Goal: Task Accomplishment & Management: Use online tool/utility

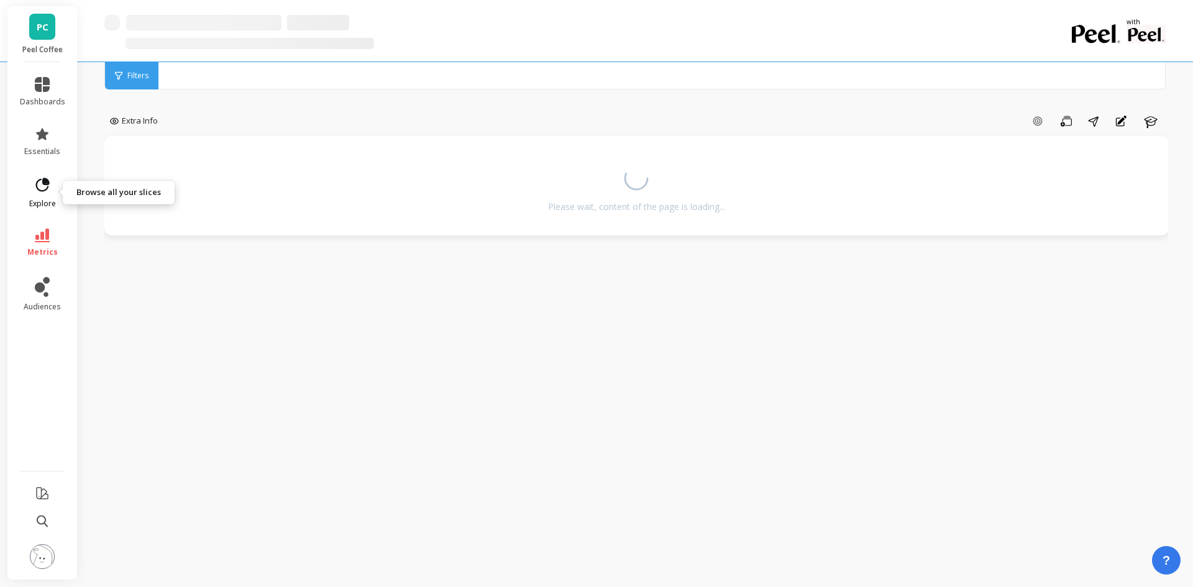
click at [39, 204] on span "explore" at bounding box center [42, 204] width 27 height 10
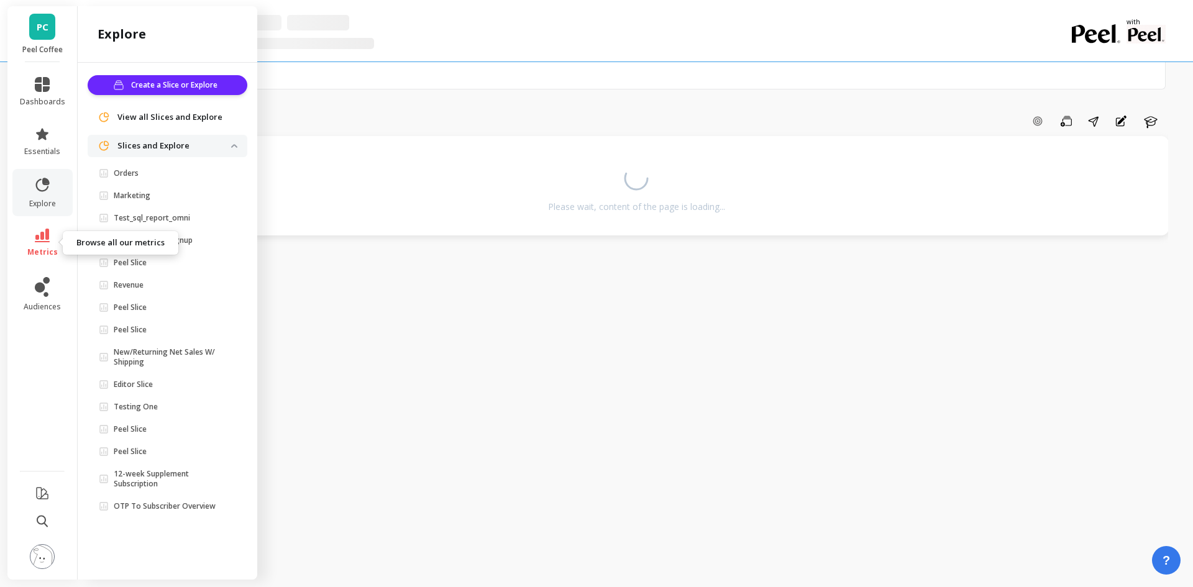
click at [48, 245] on link "metrics" at bounding box center [42, 243] width 45 height 29
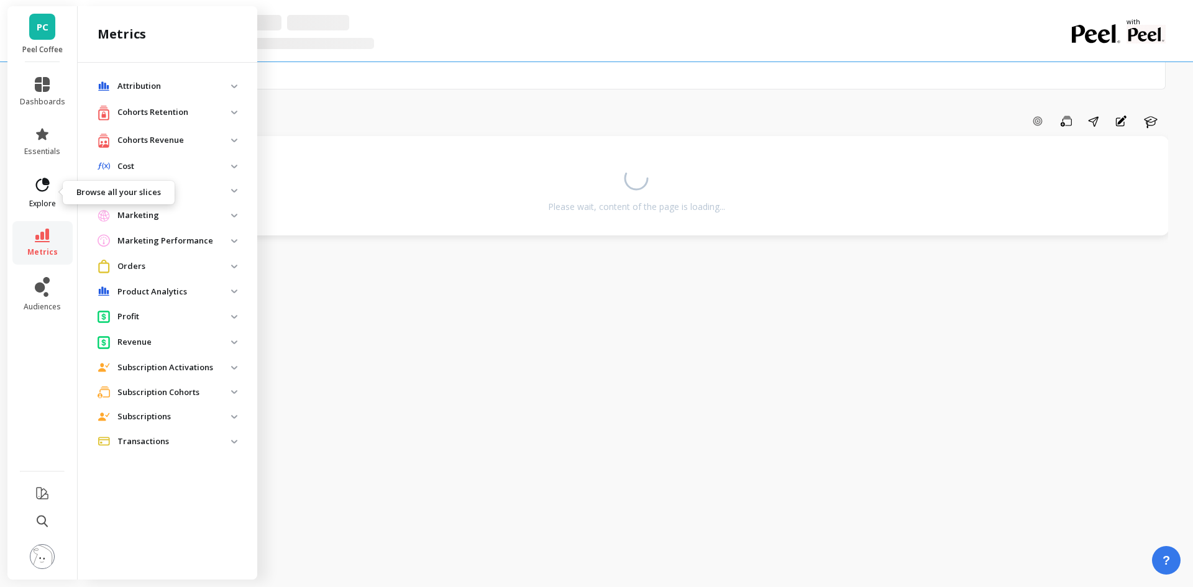
click at [42, 184] on icon at bounding box center [42, 184] width 17 height 17
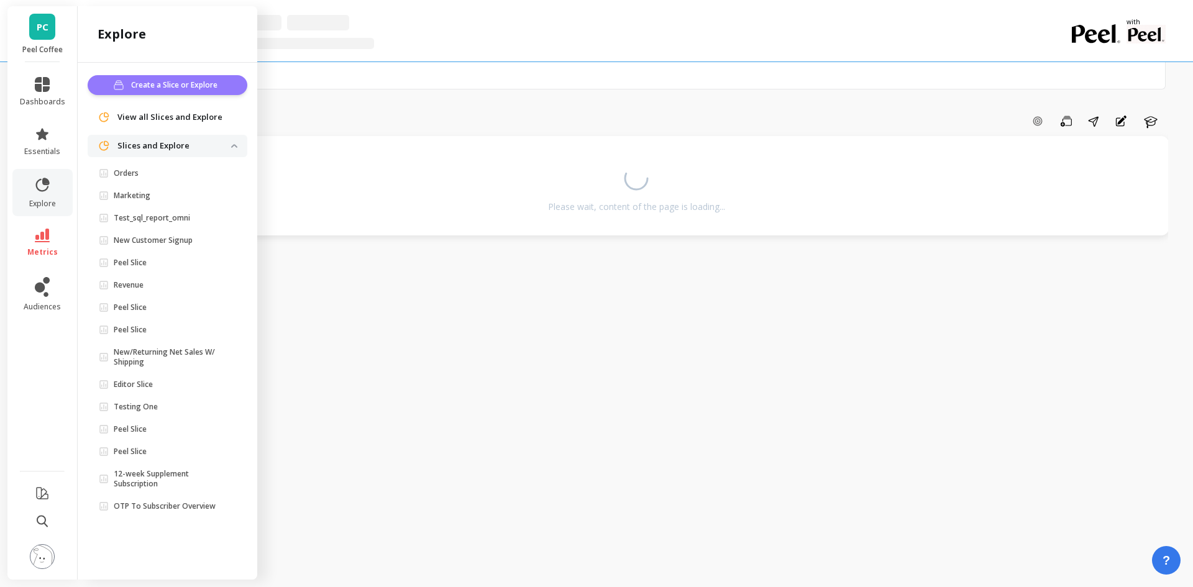
click at [186, 90] on span "Create a Slice or Explore" at bounding box center [176, 85] width 90 height 12
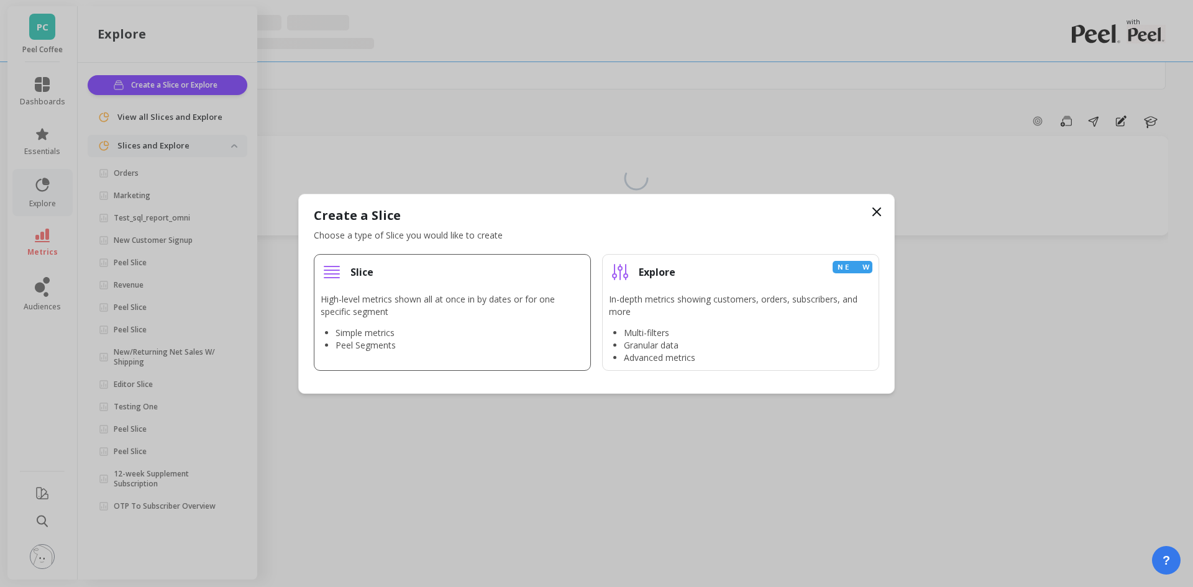
click at [484, 329] on li "Simple metrics" at bounding box center [460, 333] width 249 height 12
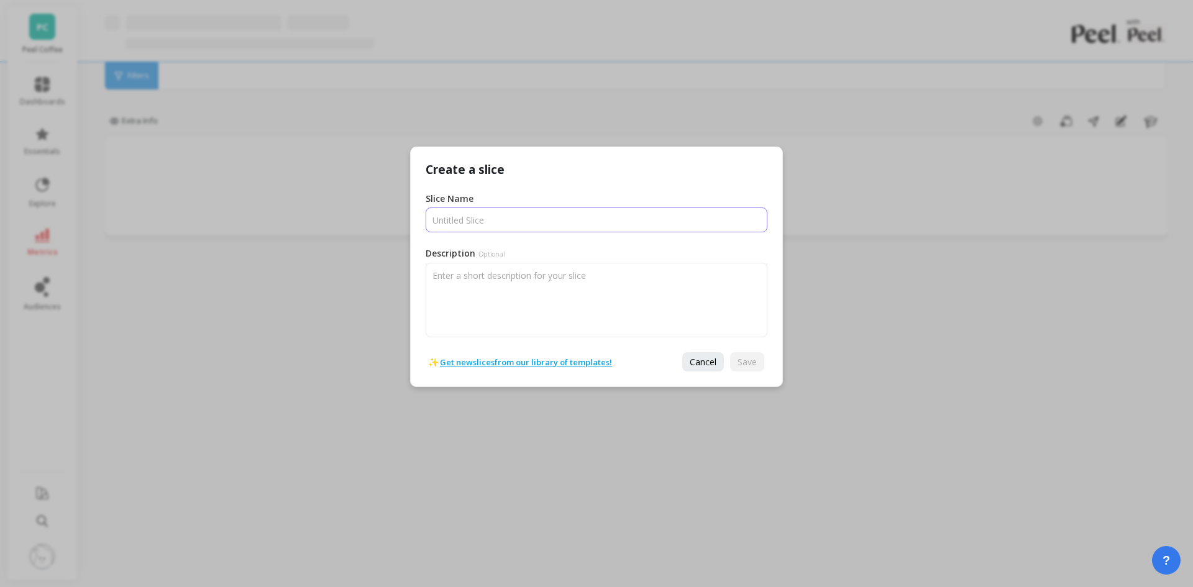
click at [492, 224] on input "Slice Name" at bounding box center [597, 220] width 342 height 25
click at [490, 228] on input "Slice Name" at bounding box center [597, 220] width 342 height 25
paste input "Bounce Rate"
type input "Bounce Rate"
click at [752, 360] on span "Save" at bounding box center [747, 362] width 19 height 12
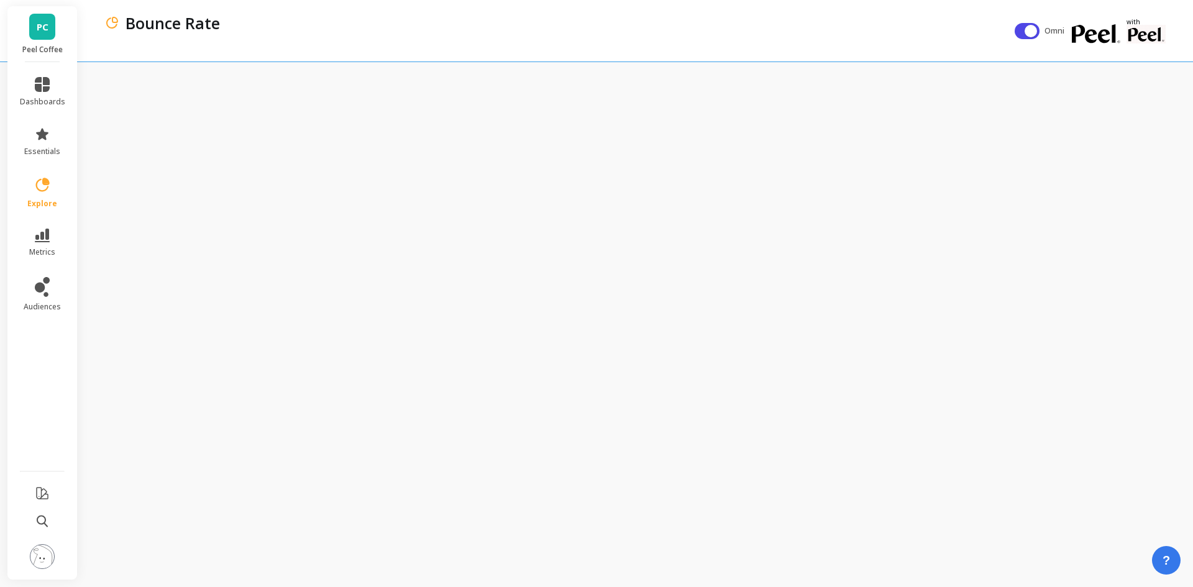
click at [34, 189] on icon at bounding box center [42, 184] width 17 height 17
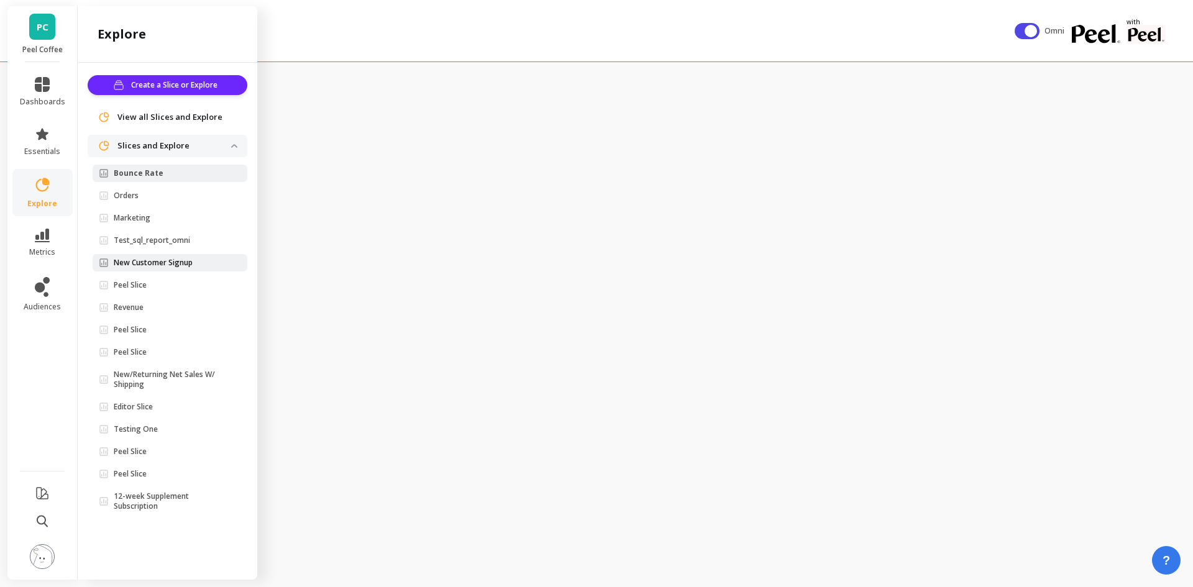
click at [190, 259] on p "New Customer Signup" at bounding box center [153, 263] width 79 height 10
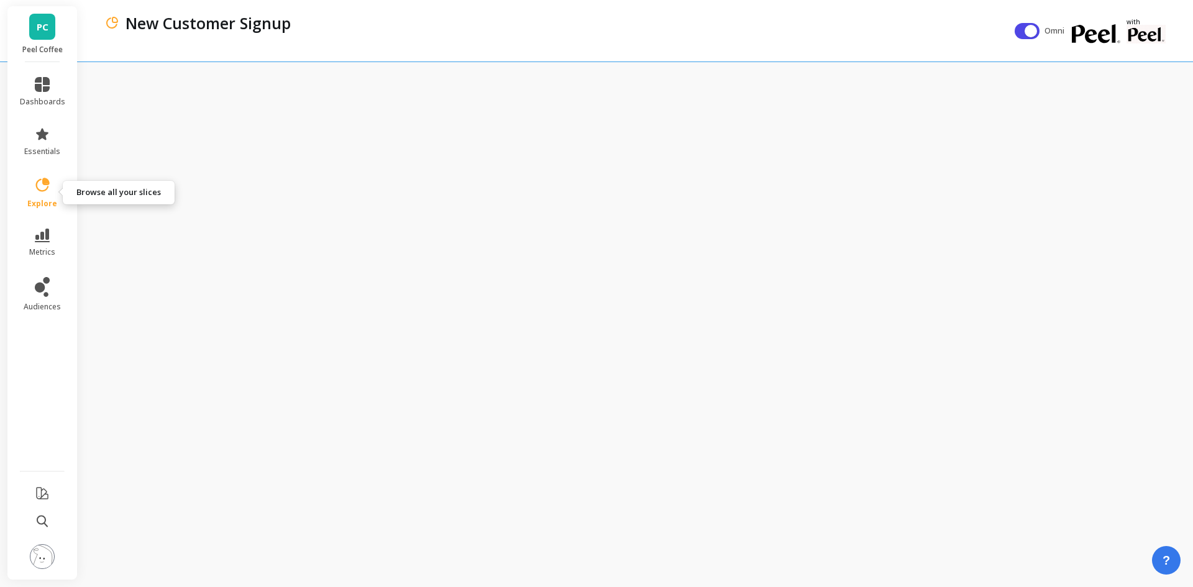
click at [35, 189] on icon at bounding box center [42, 184] width 17 height 17
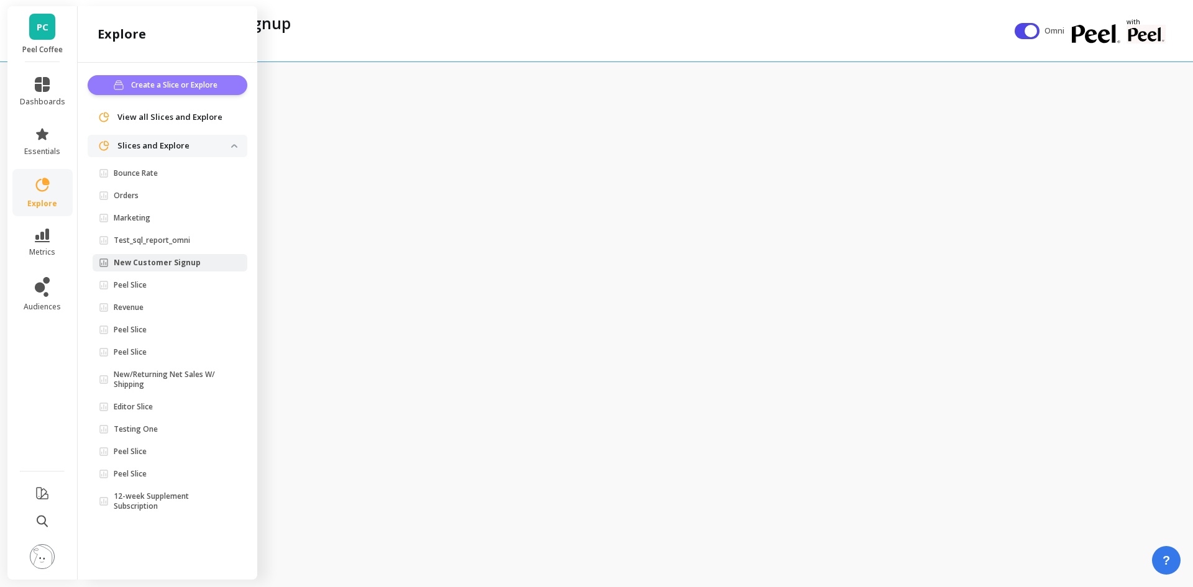
click at [165, 91] on button "Create a Slice or Explore" at bounding box center [168, 85] width 160 height 20
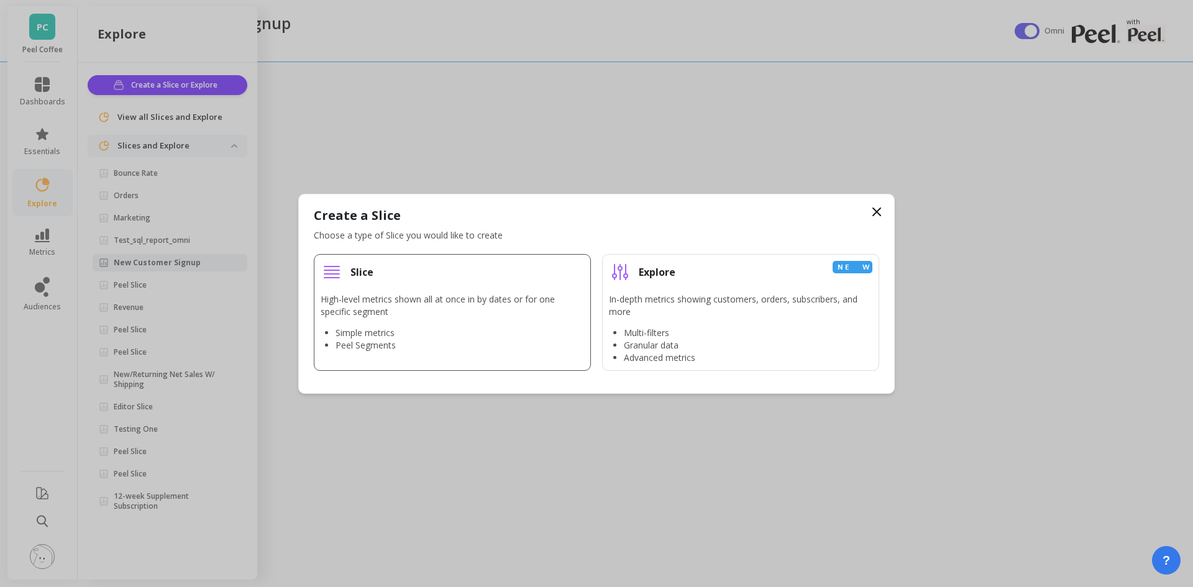
click at [410, 289] on li "Slice High-level metrics shown all at once in by dates or for one specific segm…" at bounding box center [452, 312] width 277 height 117
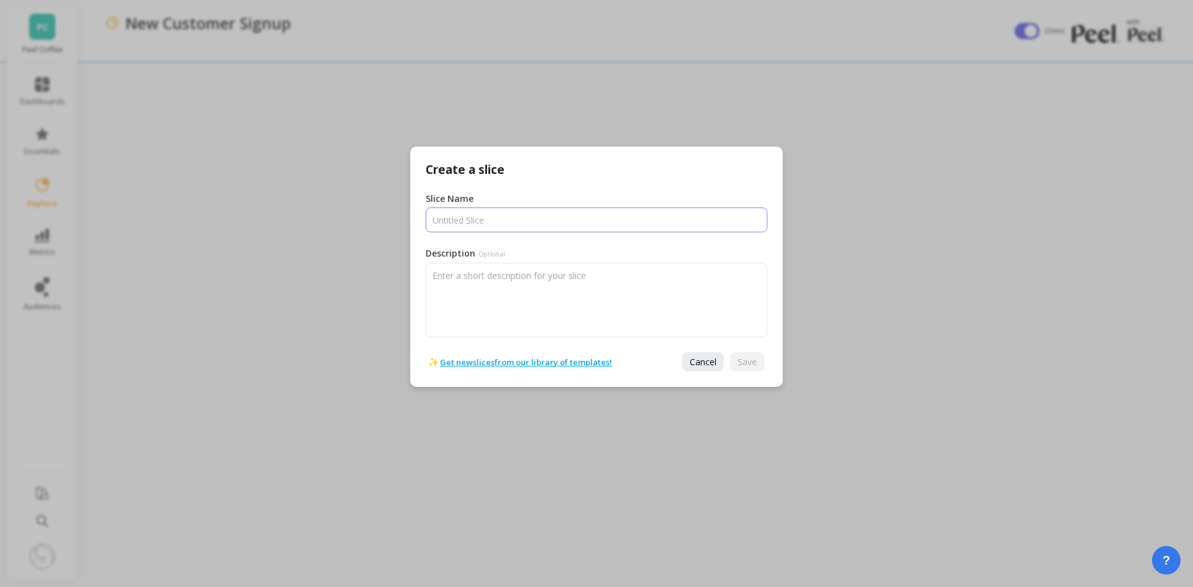
click at [506, 216] on input "Slice Name" at bounding box center [597, 220] width 342 height 25
paste input "% New Sessions"
type input "% New Sessions"
click at [745, 359] on span "Save" at bounding box center [747, 362] width 19 height 12
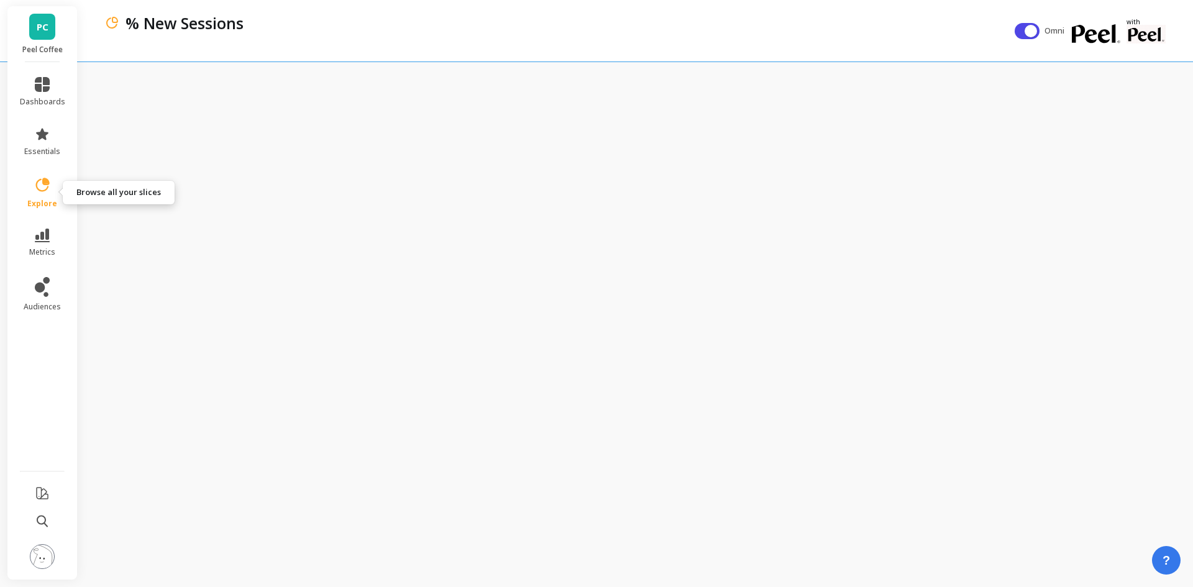
click at [32, 185] on link "explore" at bounding box center [42, 192] width 45 height 32
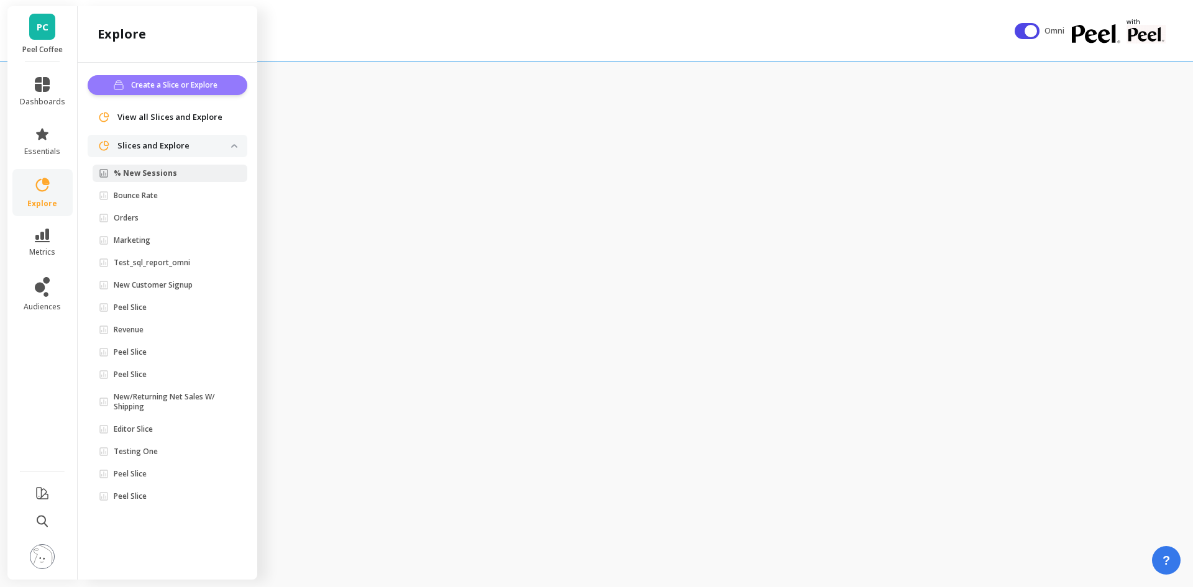
click at [178, 88] on span "Create a Slice or Explore" at bounding box center [176, 85] width 90 height 12
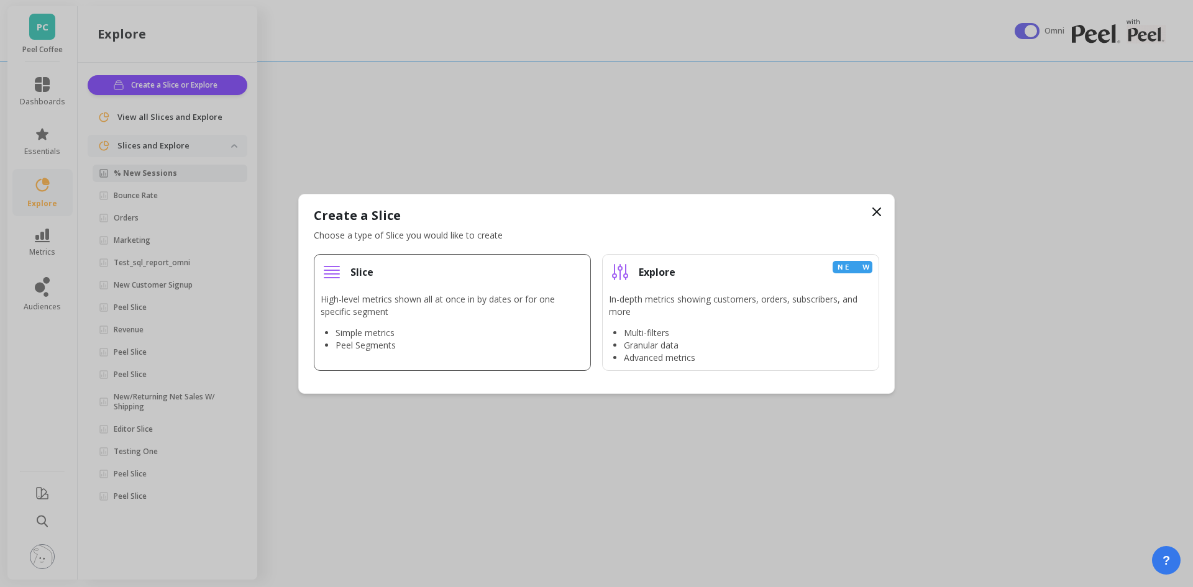
click at [474, 327] on li "Simple metrics" at bounding box center [460, 333] width 249 height 12
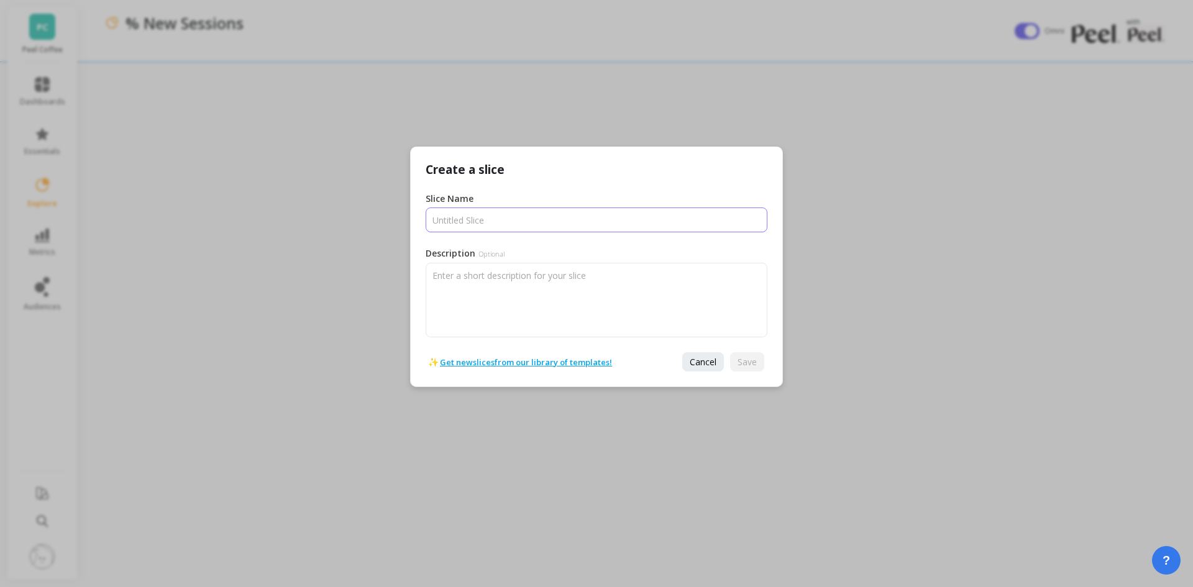
click at [530, 226] on input "Slice Name" at bounding box center [597, 220] width 342 height 25
type input "Ы"
type input "Session Duration"
click at [759, 365] on button "Save" at bounding box center [747, 361] width 34 height 19
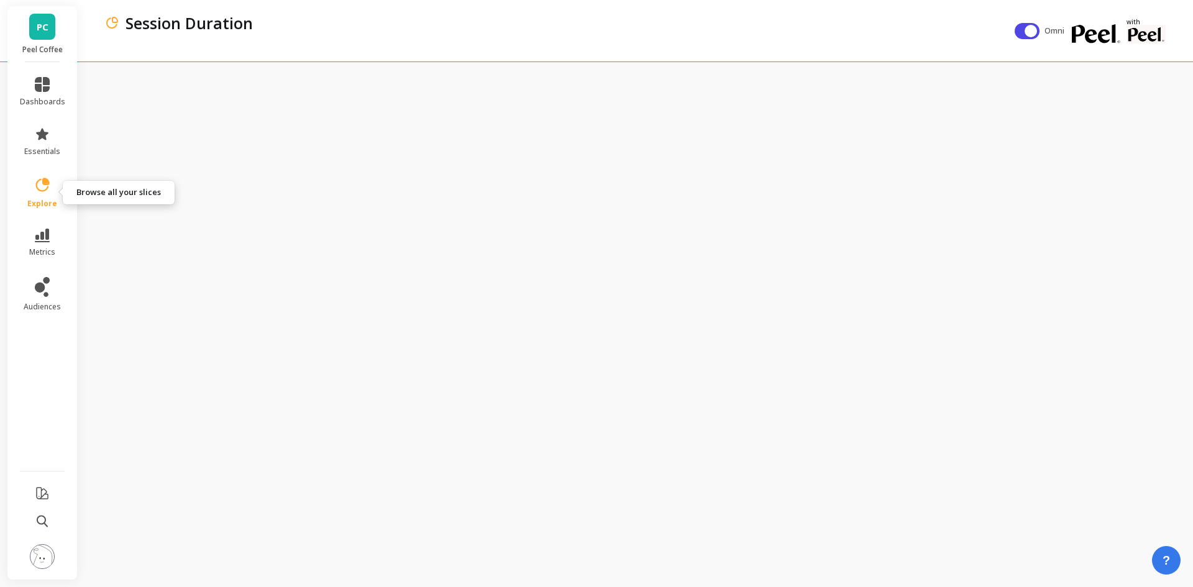
click at [39, 182] on icon at bounding box center [42, 184] width 17 height 17
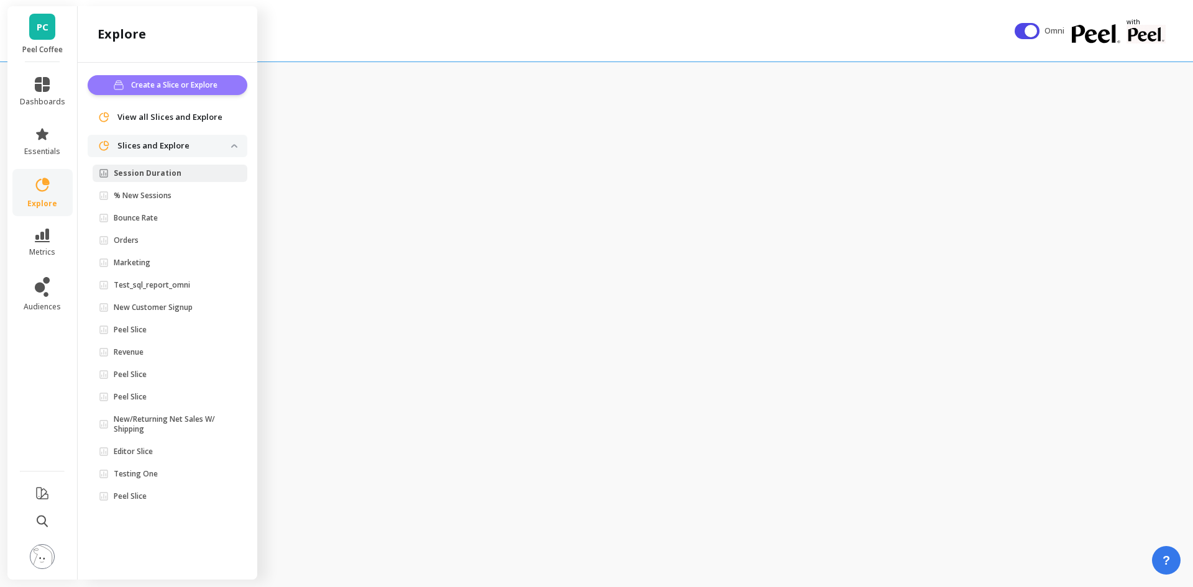
click at [158, 86] on span "Create a Slice or Explore" at bounding box center [176, 85] width 90 height 12
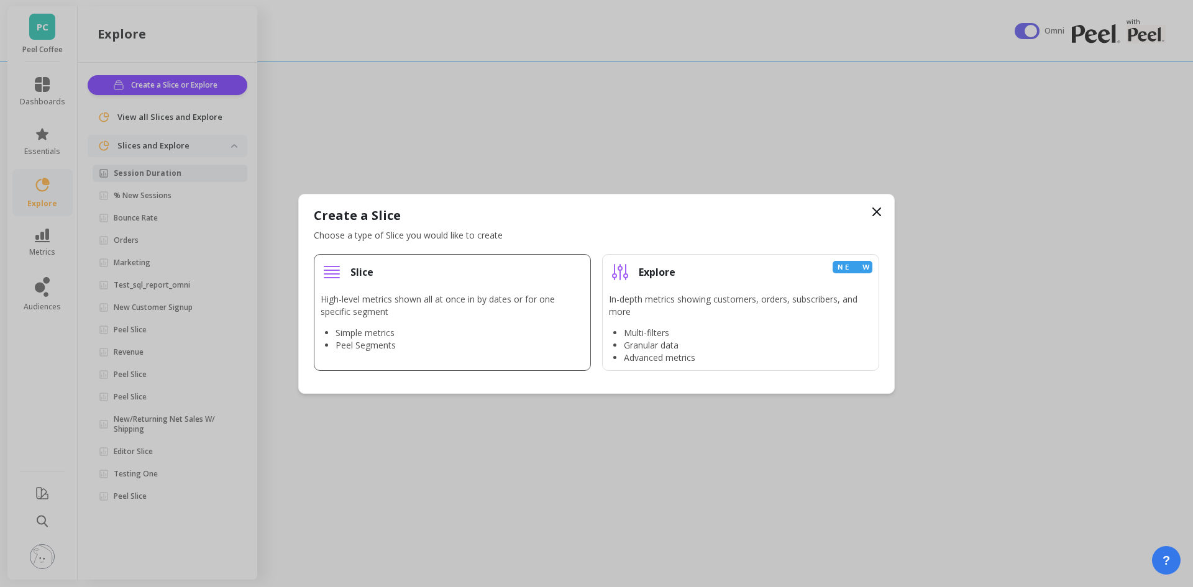
click at [446, 345] on li "Peel Segments" at bounding box center [460, 345] width 249 height 12
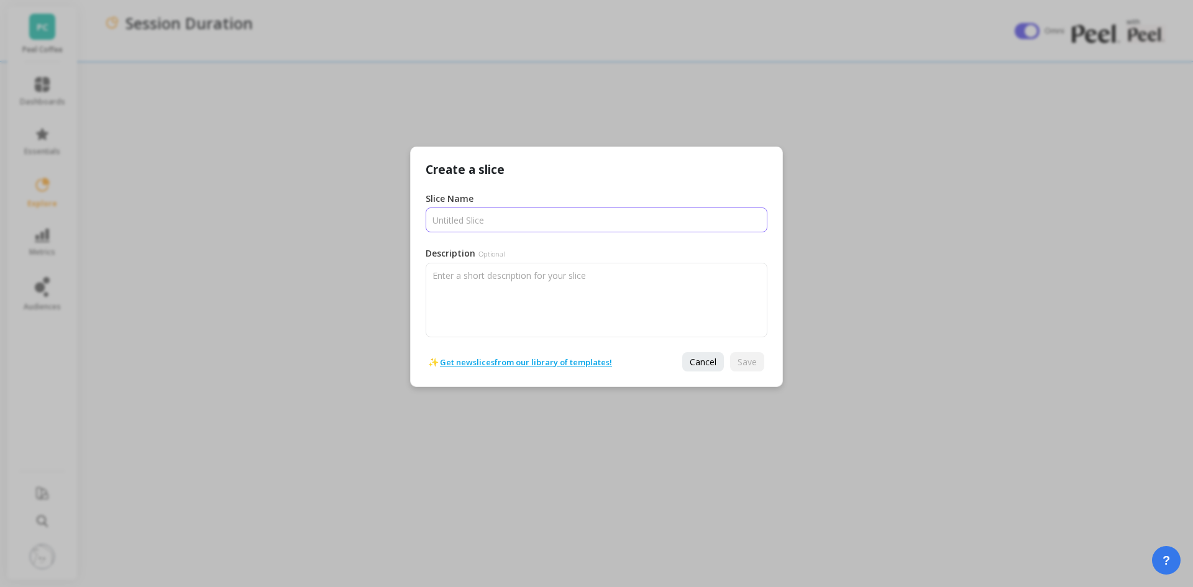
click at [475, 212] on input "Slice Name" at bounding box center [597, 220] width 342 height 25
paste input "Total New Users"
type input "Total New Users"
click at [753, 362] on span "Save" at bounding box center [747, 362] width 19 height 12
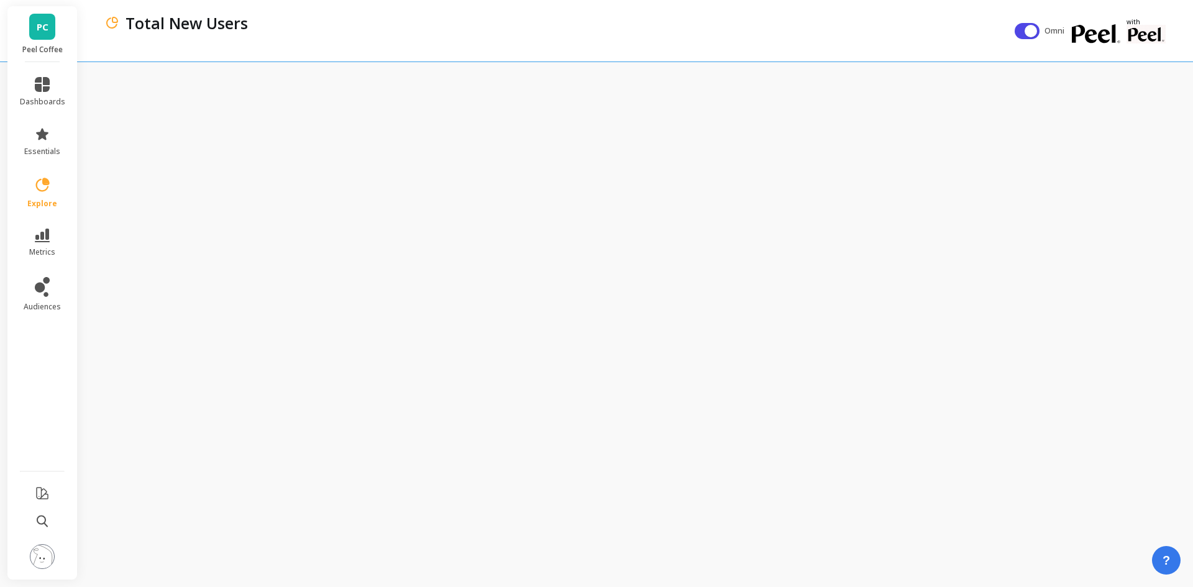
click at [32, 191] on link "explore" at bounding box center [42, 192] width 45 height 32
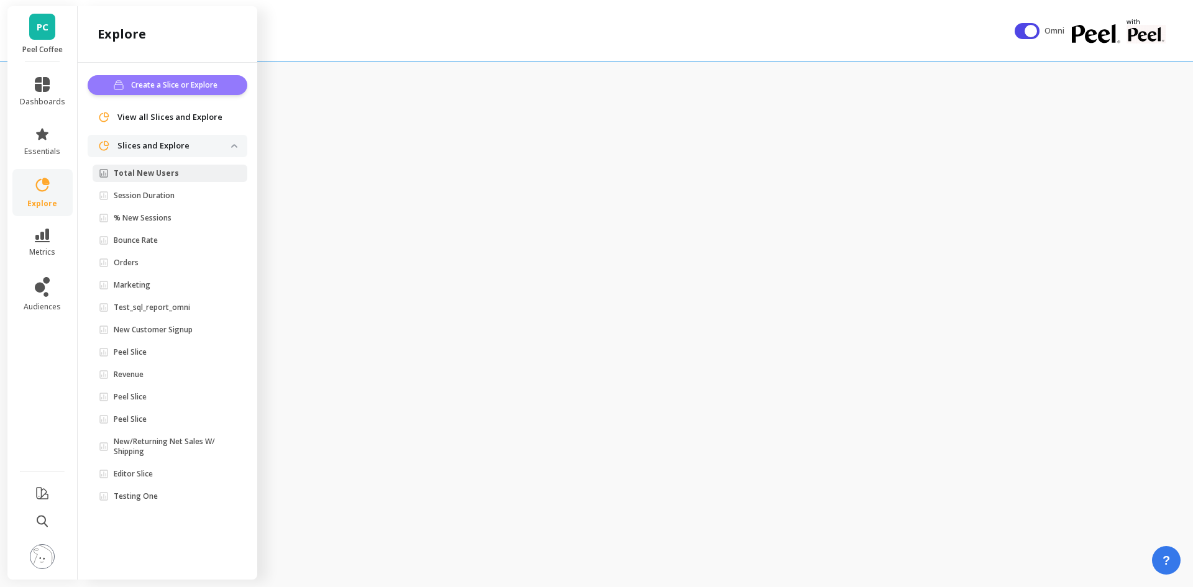
click at [148, 83] on span "Create a Slice or Explore" at bounding box center [176, 85] width 90 height 12
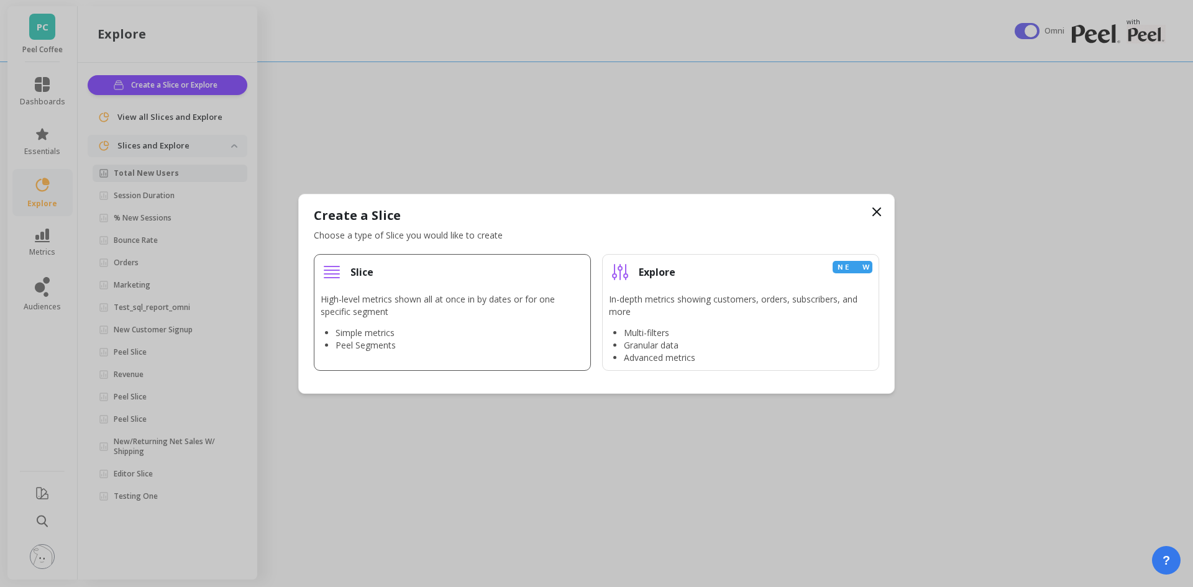
click at [487, 285] on li "Slice High-level metrics shown all at once in by dates or for one specific segm…" at bounding box center [452, 312] width 277 height 117
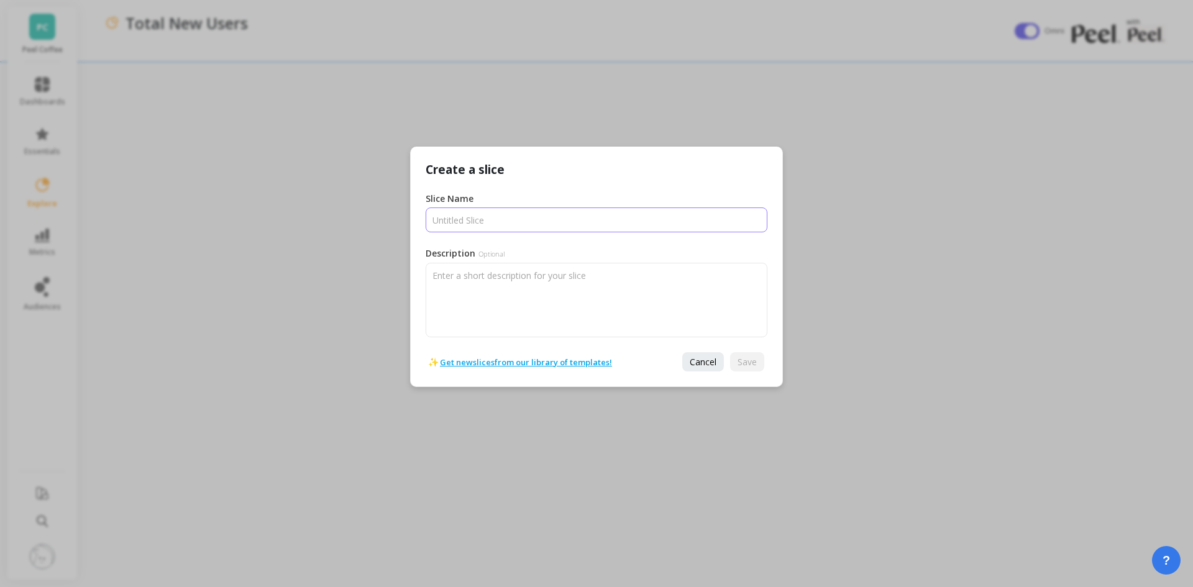
click at [500, 210] on input "Slice Name" at bounding box center [597, 220] width 342 height 25
paste input "Total Sessions"
type input "Total Sessions"
click at [763, 367] on button "Save" at bounding box center [747, 361] width 34 height 19
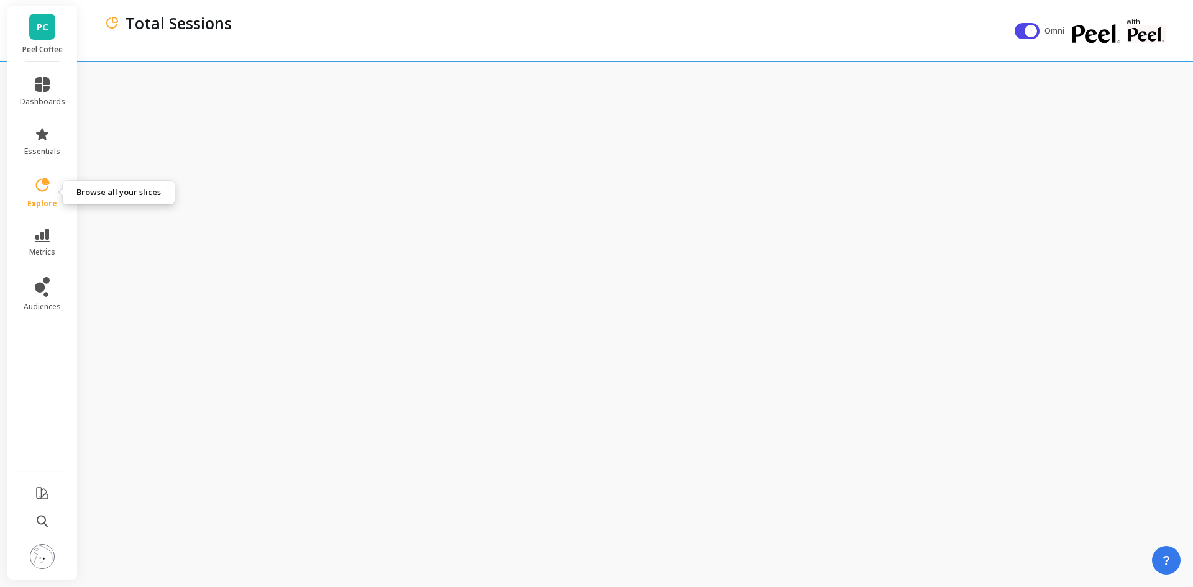
click at [47, 191] on icon at bounding box center [42, 184] width 17 height 17
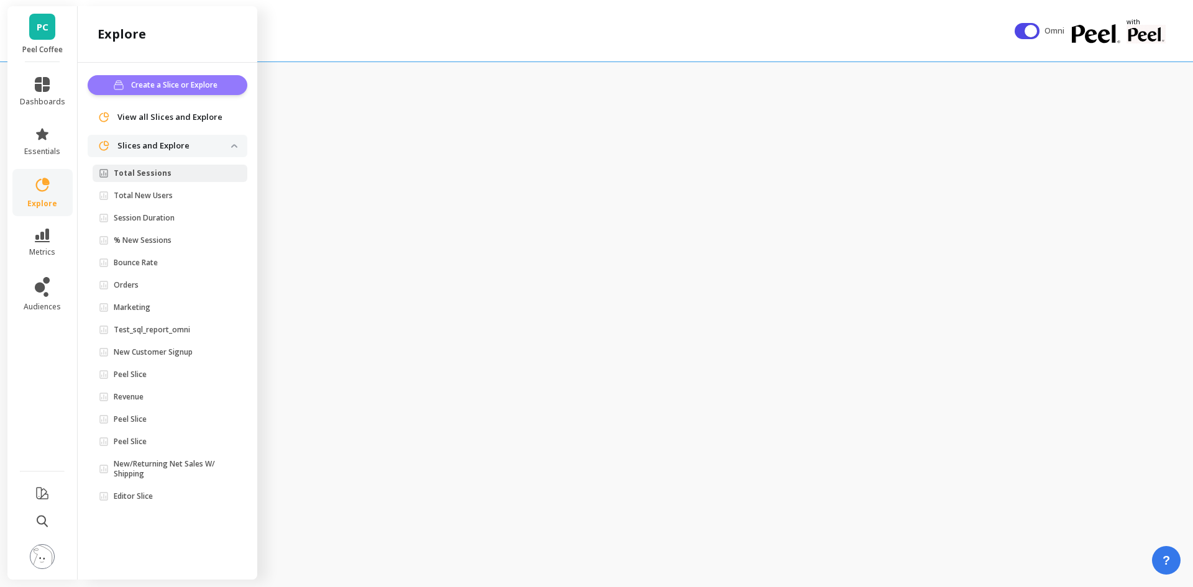
click at [140, 86] on span "Create a Slice or Explore" at bounding box center [176, 85] width 90 height 12
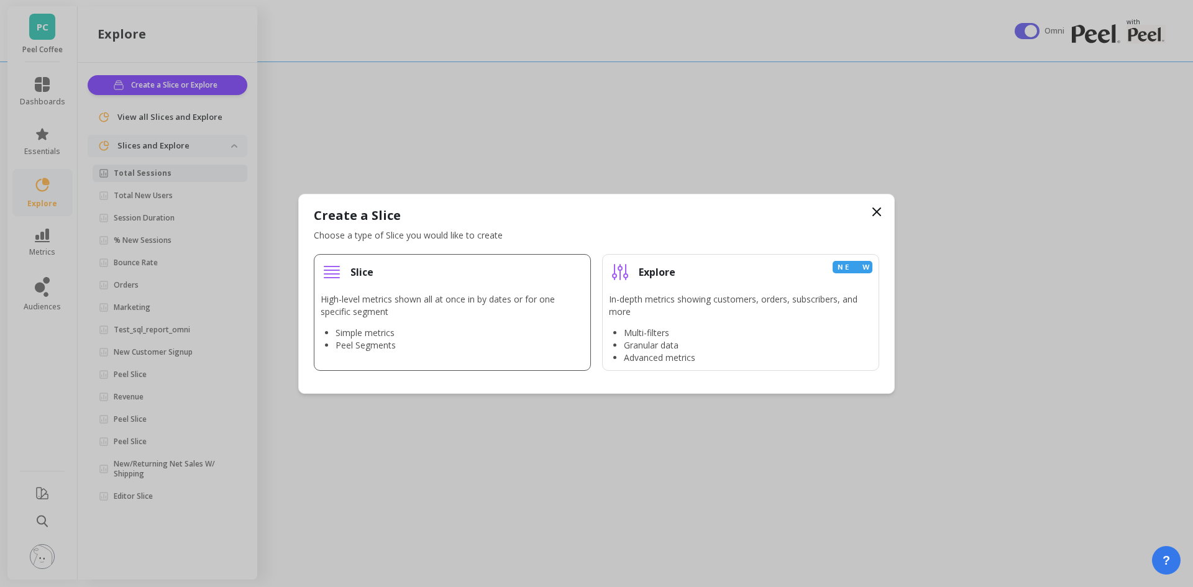
click at [383, 311] on p "High-level metrics shown all at once in by dates or for one specific segment" at bounding box center [452, 305] width 263 height 25
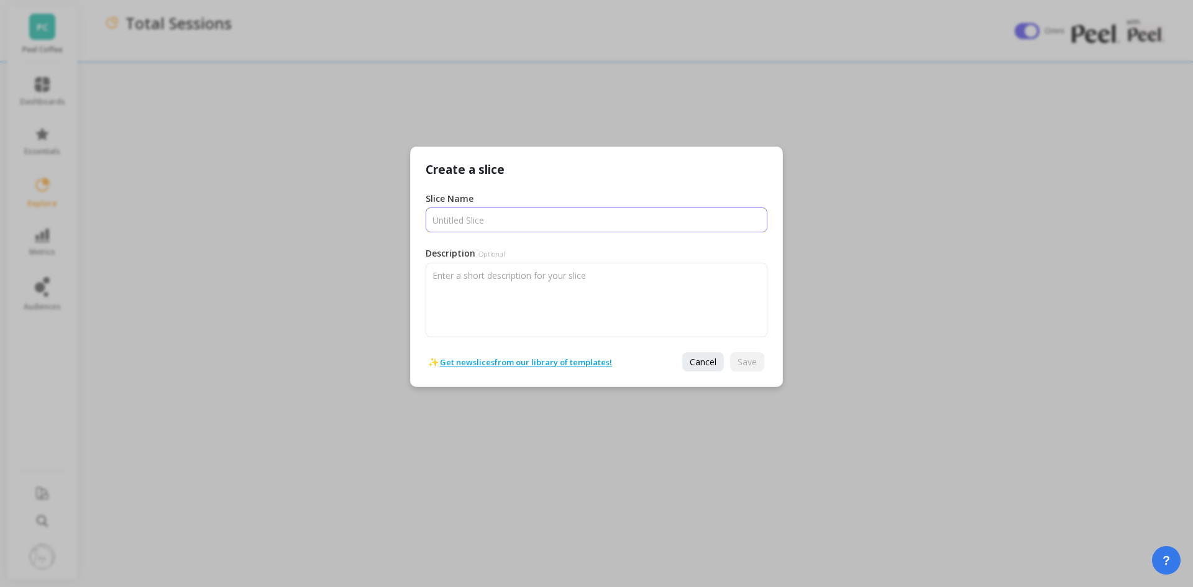
click at [478, 217] on input "Slice Name" at bounding box center [597, 220] width 342 height 25
paste input "Transactions"
type input "Transactions"
click at [753, 365] on span "Save" at bounding box center [747, 362] width 19 height 12
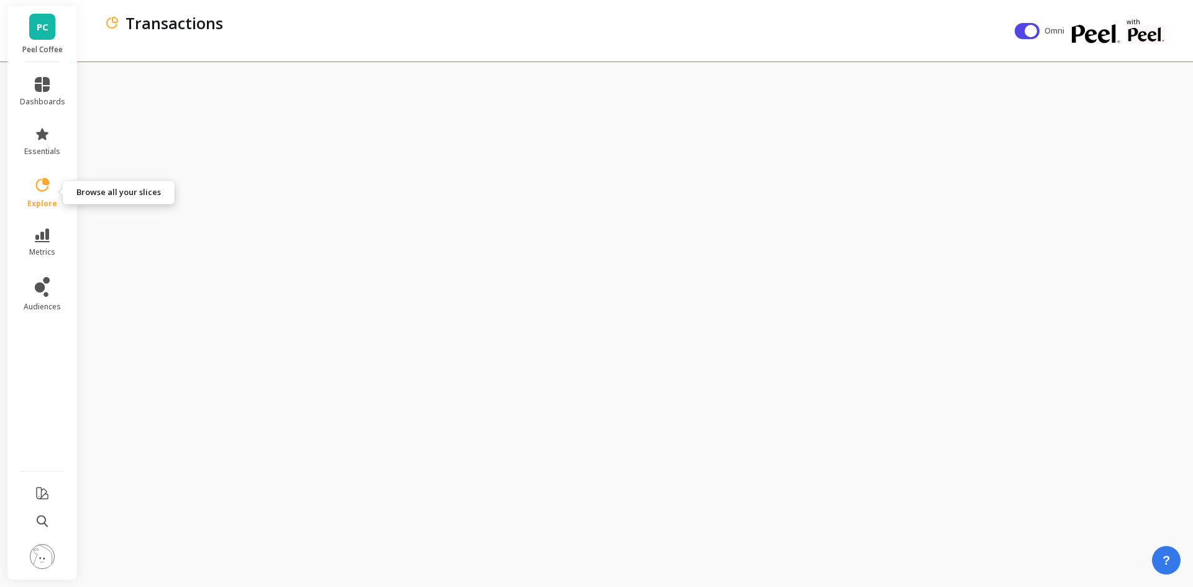
click at [41, 178] on icon at bounding box center [42, 184] width 17 height 17
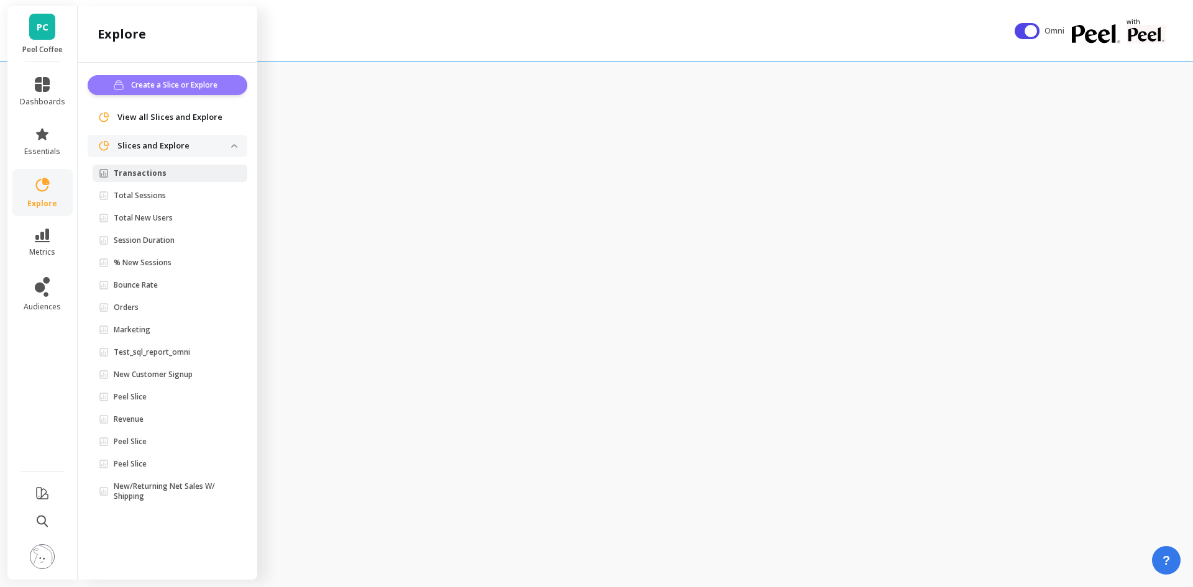
click at [131, 85] on span "Create a Slice or Explore" at bounding box center [176, 85] width 90 height 12
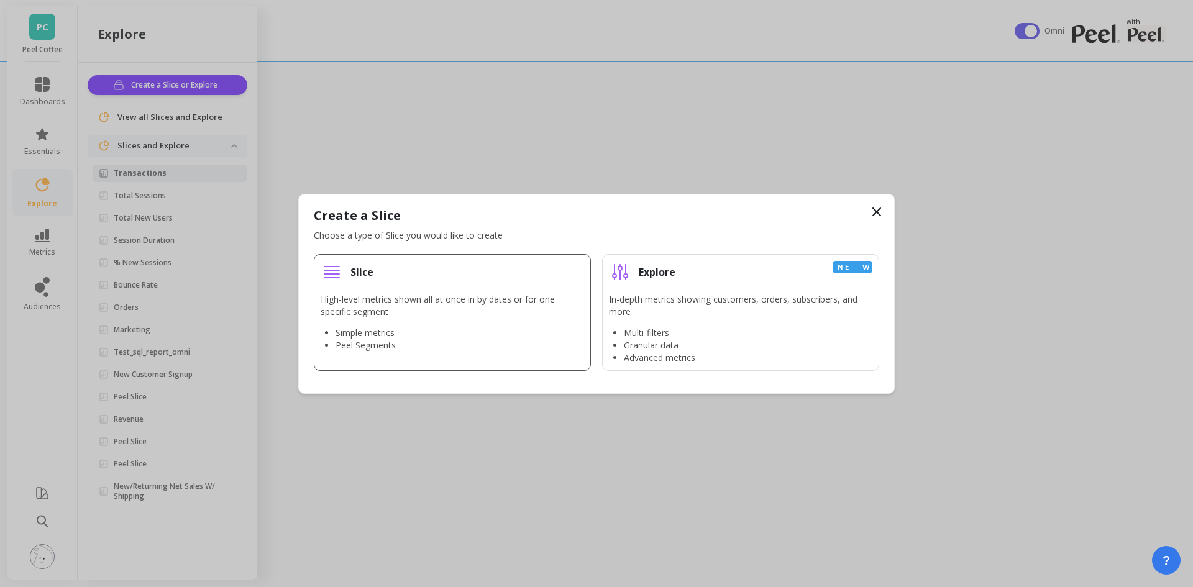
click at [377, 310] on p "High-level metrics shown all at once in by dates or for one specific segment" at bounding box center [452, 305] width 263 height 25
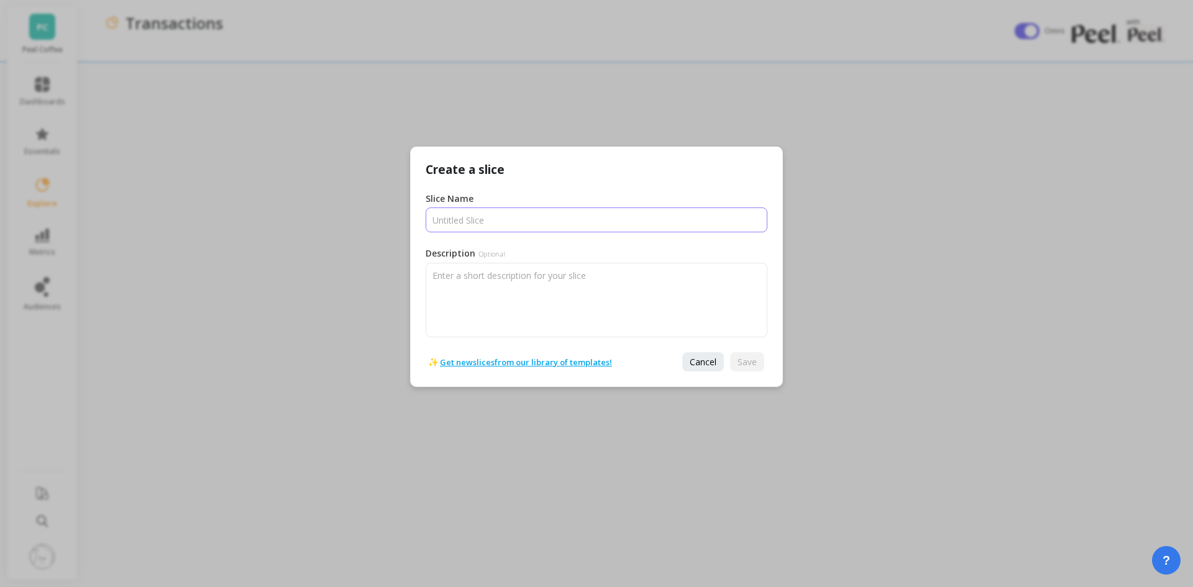
click at [459, 226] on input "Slice Name" at bounding box center [597, 220] width 342 height 25
paste input "Total Sales from transactional orders"
click at [484, 222] on input "Slice Name" at bounding box center [597, 220] width 342 height 25
click at [504, 219] on input "Slice Name" at bounding box center [597, 220] width 342 height 25
type input "Total Sales from Transactional Orders"
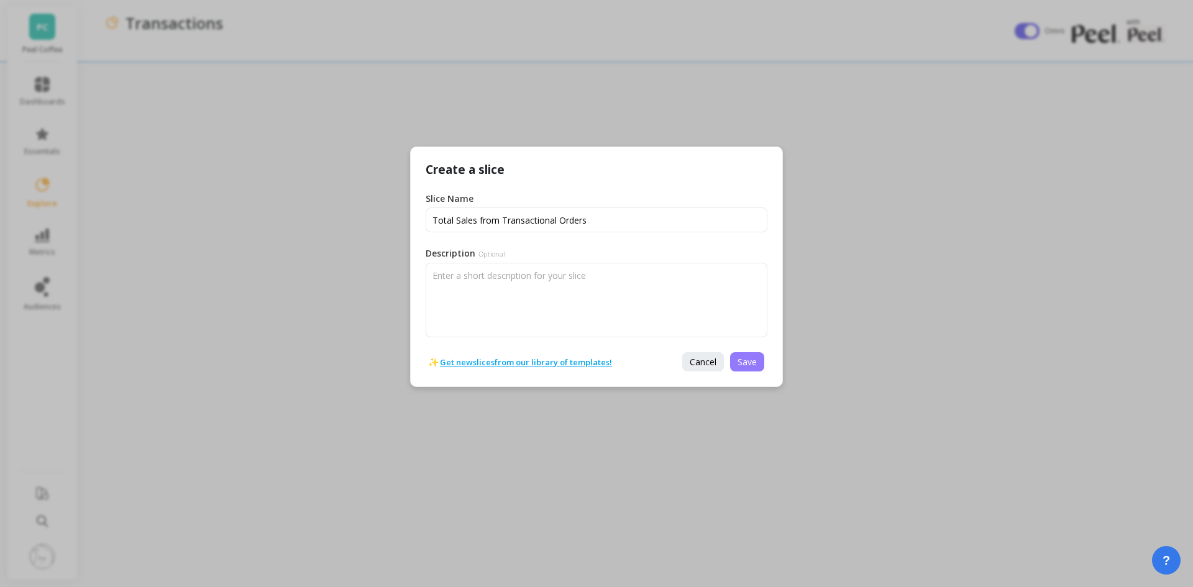
click at [756, 364] on span "Save" at bounding box center [747, 362] width 19 height 12
